Goal: Check status: Check status

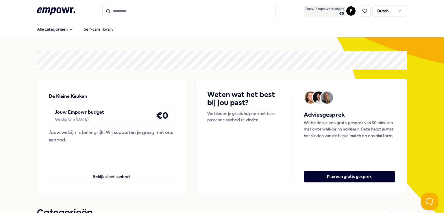
click at [334, 12] on span "€ 0" at bounding box center [324, 13] width 39 height 5
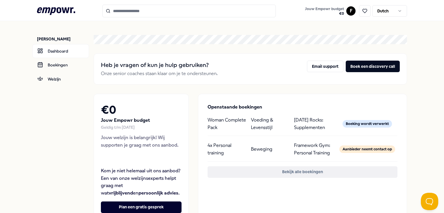
click at [301, 172] on button "Bekijk alle boekingen" at bounding box center [303, 173] width 190 height 12
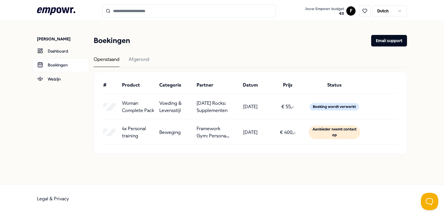
click at [60, 13] on icon ".empowr-logo_svg__cls-1{fill:#03032f}" at bounding box center [56, 11] width 38 height 11
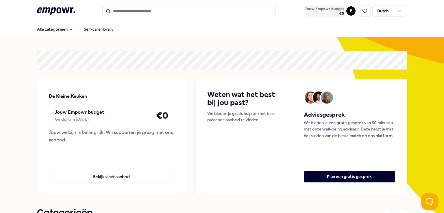
click at [329, 10] on span "Jouw Empowr budget" at bounding box center [324, 9] width 39 height 5
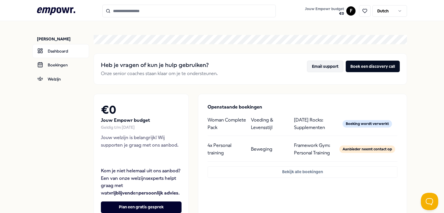
click at [322, 68] on button "Email support" at bounding box center [325, 67] width 36 height 12
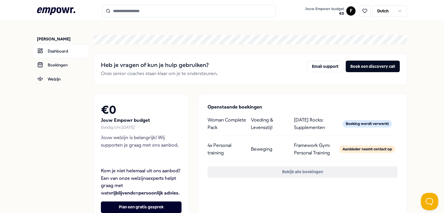
click at [296, 172] on button "Bekijk alle boekingen" at bounding box center [303, 173] width 190 height 12
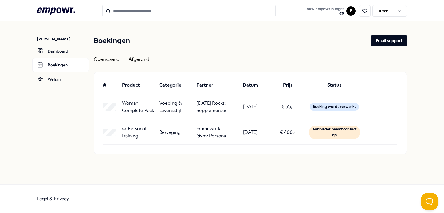
click at [147, 61] on div "Afgerond" at bounding box center [139, 61] width 21 height 11
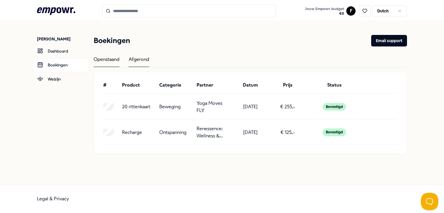
click at [112, 60] on div "Openstaand" at bounding box center [107, 61] width 26 height 11
